Goal: Task Accomplishment & Management: Use online tool/utility

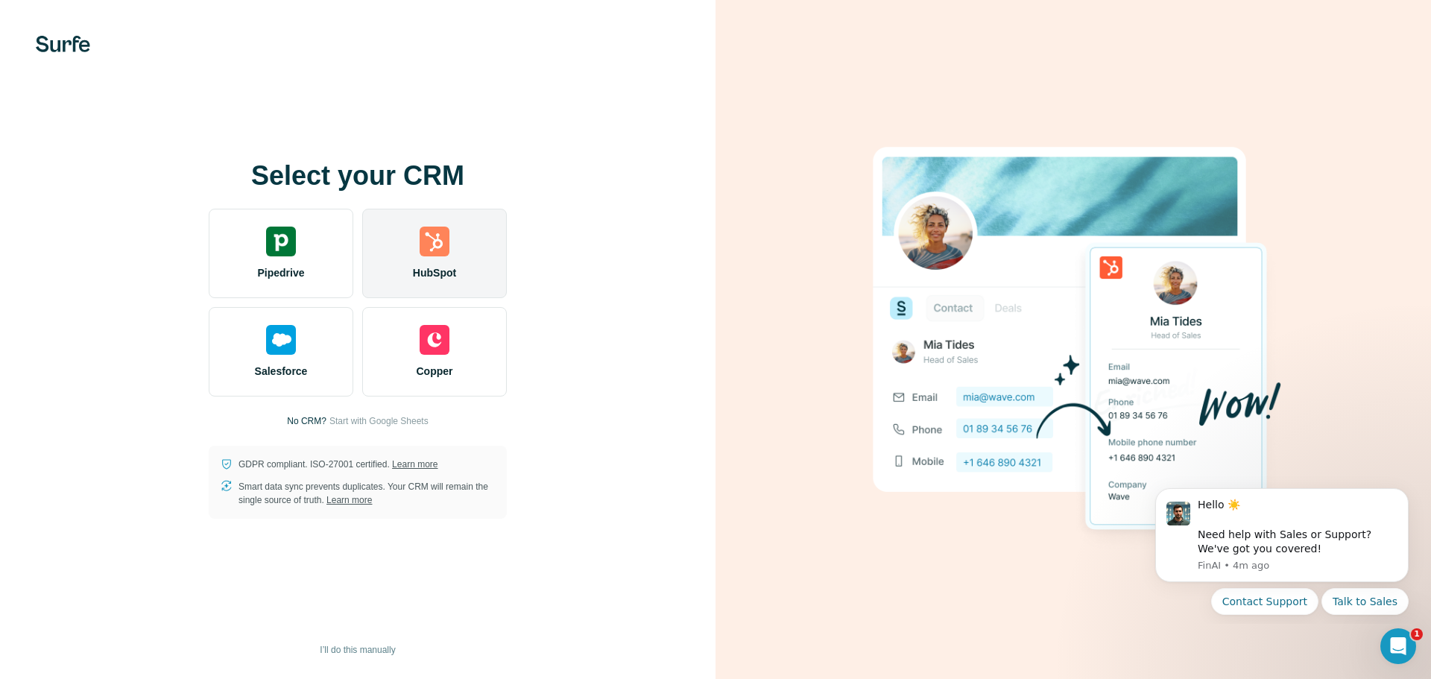
click at [446, 246] on img at bounding box center [435, 242] width 30 height 30
